Goal: Complete application form

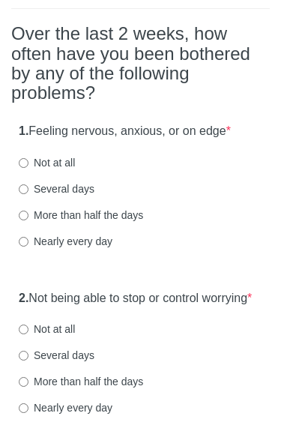
scroll to position [177, 0]
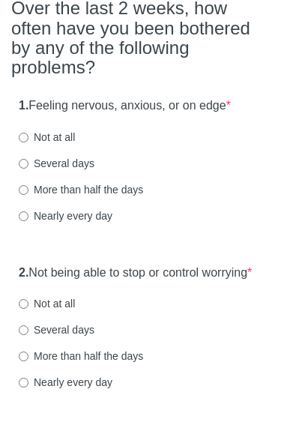
click at [27, 163] on input "Several days" at bounding box center [24, 165] width 10 height 10
radio input "true"
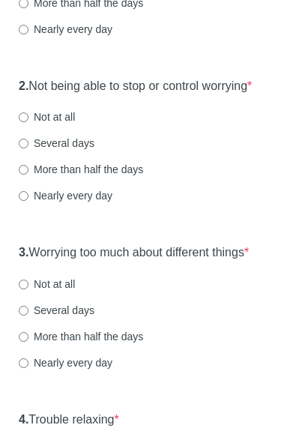
scroll to position [364, 0]
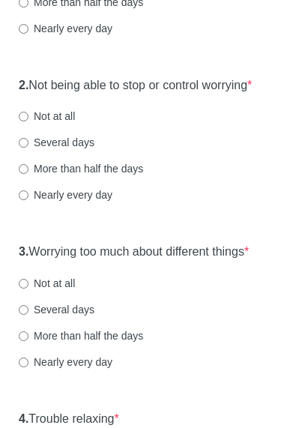
click at [25, 148] on input "Several days" at bounding box center [24, 144] width 10 height 10
radio input "true"
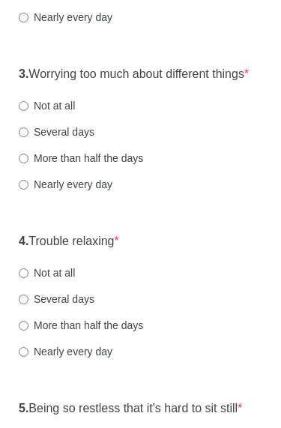
click at [28, 138] on input "Several days" at bounding box center [24, 133] width 10 height 10
radio input "true"
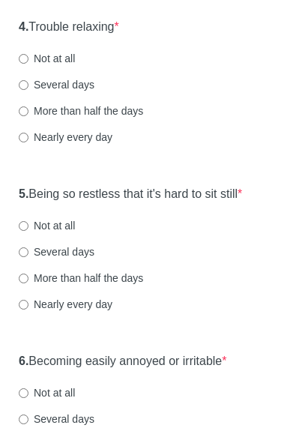
click at [26, 90] on input "Several days" at bounding box center [24, 85] width 10 height 10
radio input "true"
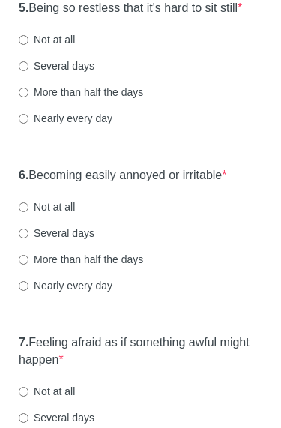
scroll to position [943, 0]
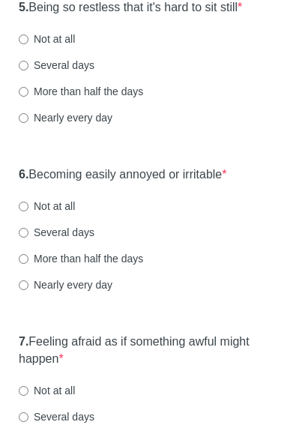
click at [31, 73] on label "Several days" at bounding box center [57, 65] width 76 height 15
click at [28, 70] on input "Several days" at bounding box center [24, 66] width 10 height 10
radio input "true"
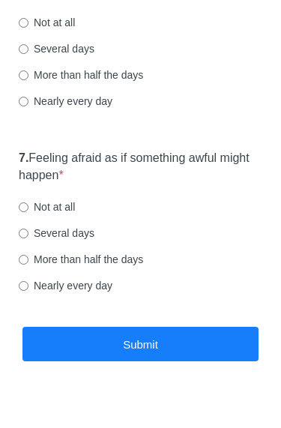
scroll to position [1127, 0]
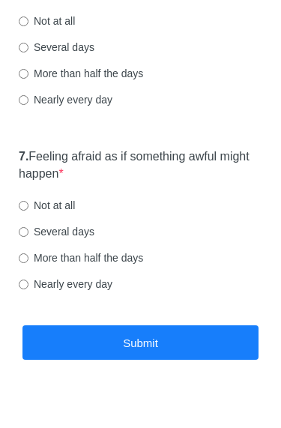
click at [28, 53] on input "Several days" at bounding box center [24, 48] width 10 height 10
radio input "true"
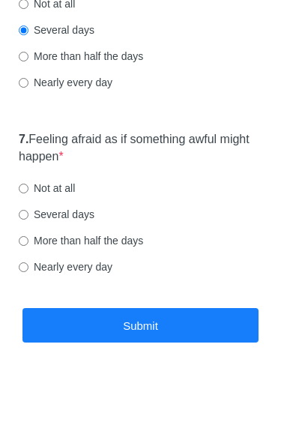
scroll to position [1176, 0]
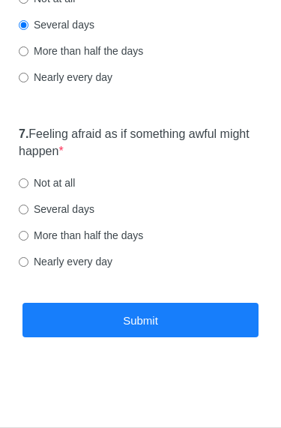
click at [28, 213] on input "Several days" at bounding box center [24, 209] width 10 height 10
radio input "true"
click at [124, 313] on button "Submit" at bounding box center [140, 320] width 236 height 35
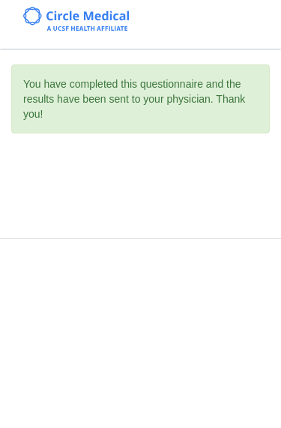
scroll to position [0, 0]
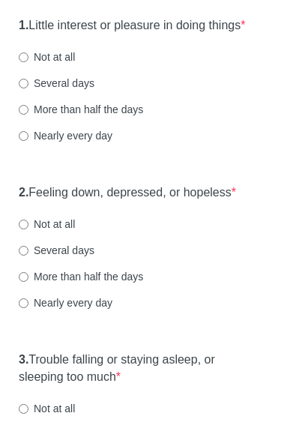
scroll to position [239, 0]
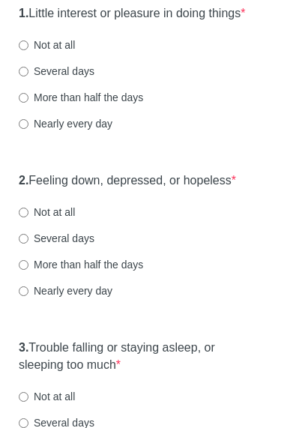
click at [20, 51] on input "Not at all" at bounding box center [24, 46] width 10 height 10
radio input "true"
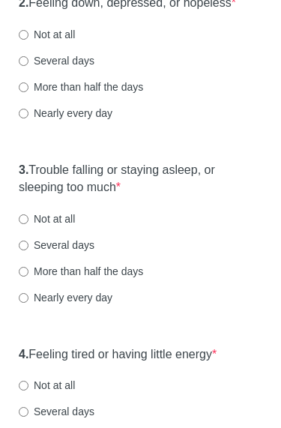
scroll to position [443, 0]
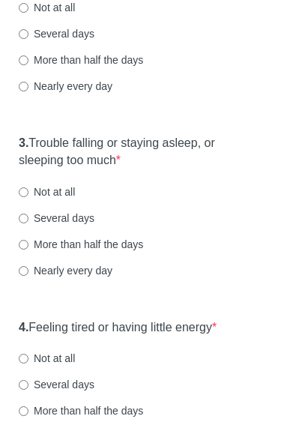
click at [26, 13] on input "Not at all" at bounding box center [24, 9] width 10 height 10
radio input "true"
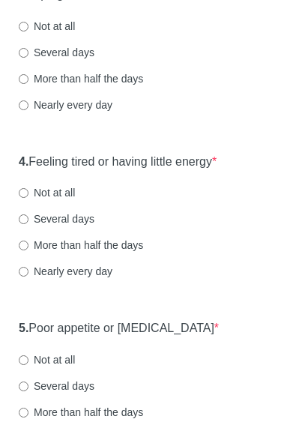
scroll to position [615, 0]
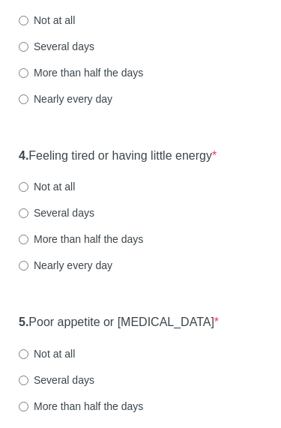
click at [28, 55] on label "Several days" at bounding box center [57, 47] width 76 height 15
click at [28, 52] on input "Several days" at bounding box center [24, 48] width 10 height 10
radio input "true"
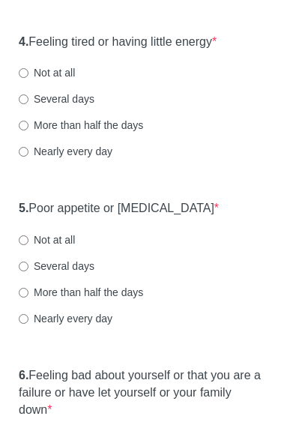
scroll to position [732, 0]
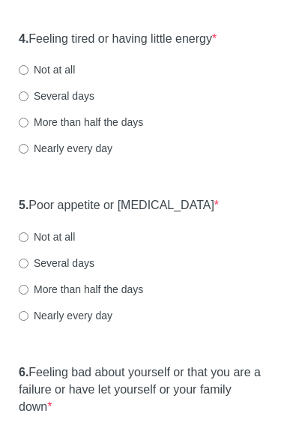
click at [40, 103] on label "Several days" at bounding box center [57, 95] width 76 height 15
click at [28, 101] on input "Several days" at bounding box center [24, 96] width 10 height 10
radio input "true"
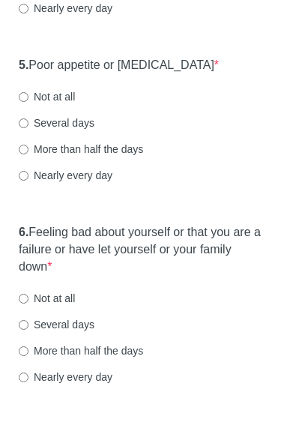
scroll to position [881, 0]
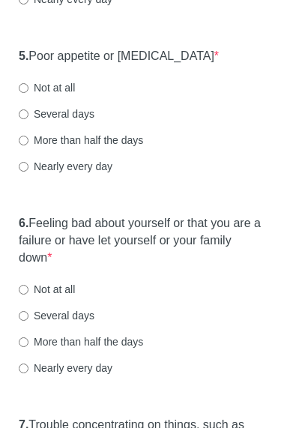
click at [44, 96] on label "Not at all" at bounding box center [47, 88] width 56 height 15
click at [28, 94] on input "Not at all" at bounding box center [24, 89] width 10 height 10
radio input "true"
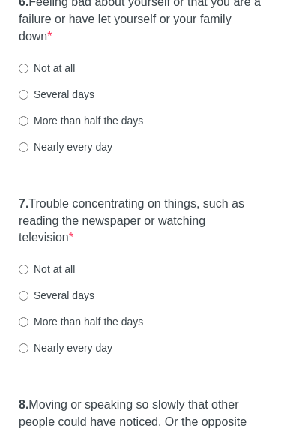
scroll to position [1116, 0]
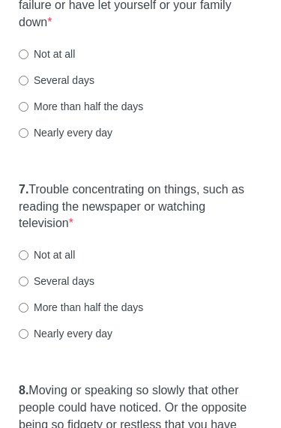
click at [57, 62] on label "Not at all" at bounding box center [47, 54] width 56 height 15
click at [28, 60] on input "Not at all" at bounding box center [24, 55] width 10 height 10
radio input "true"
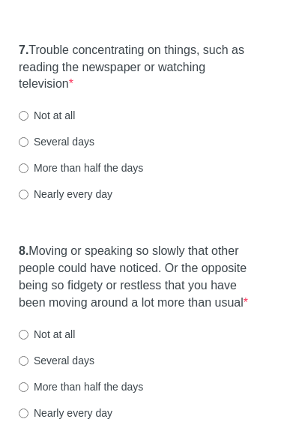
scroll to position [1257, 0]
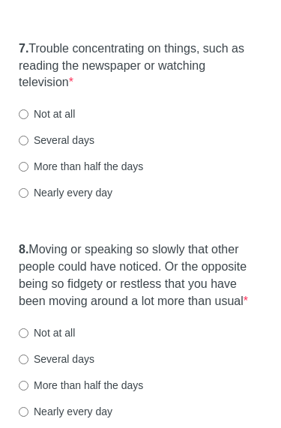
click at [52, 122] on label "Not at all" at bounding box center [47, 114] width 56 height 15
click at [28, 120] on input "Not at all" at bounding box center [24, 115] width 10 height 10
radio input "true"
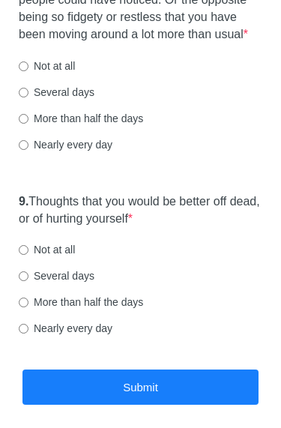
scroll to position [1530, 0]
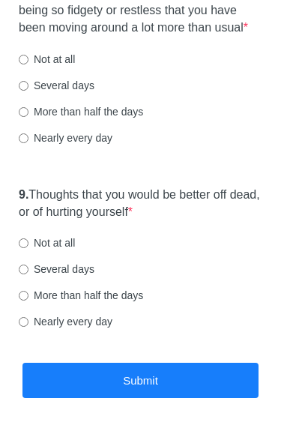
click at [58, 67] on label "Not at all" at bounding box center [47, 59] width 56 height 15
click at [28, 65] on input "Not at all" at bounding box center [24, 60] width 10 height 10
radio input "true"
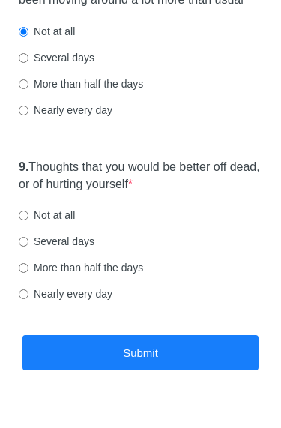
scroll to position [1624, 0]
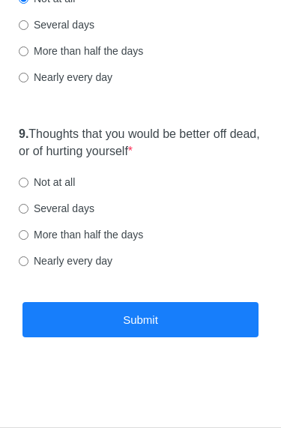
click at [37, 181] on label "Not at all" at bounding box center [47, 182] width 56 height 15
click at [28, 181] on input "Not at all" at bounding box center [24, 182] width 10 height 10
radio input "true"
click at [169, 316] on button "Submit" at bounding box center [140, 319] width 236 height 35
